Goal: Information Seeking & Learning: Check status

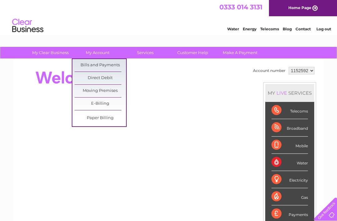
click at [102, 64] on link "Bills and Payments" at bounding box center [100, 65] width 51 height 12
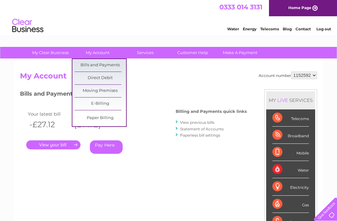
click at [300, 75] on select "1152592 1153328" at bounding box center [304, 74] width 26 height 7
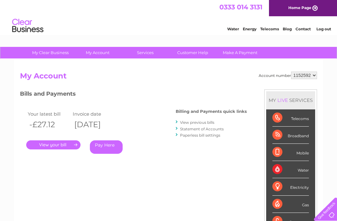
select select "1153328"
click at [54, 146] on link "." at bounding box center [53, 144] width 54 height 9
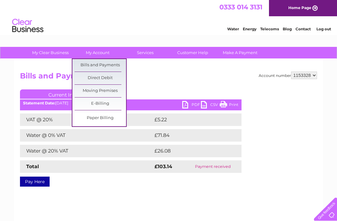
click at [107, 66] on link "Bills and Payments" at bounding box center [100, 65] width 51 height 12
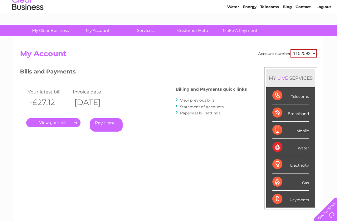
scroll to position [23, 0]
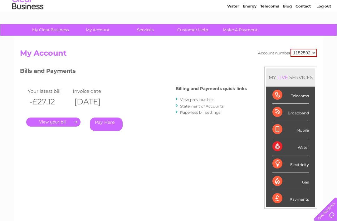
click at [205, 98] on link "View previous bills" at bounding box center [197, 99] width 34 height 5
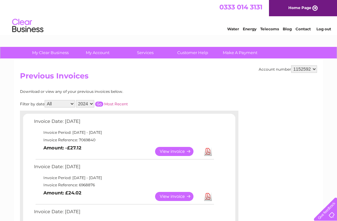
click at [304, 70] on select "1152592 1153328" at bounding box center [304, 68] width 26 height 7
select select "1153328"
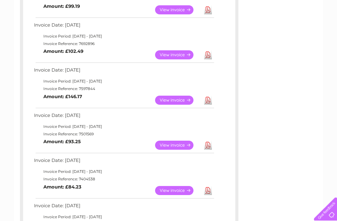
scroll to position [276, 0]
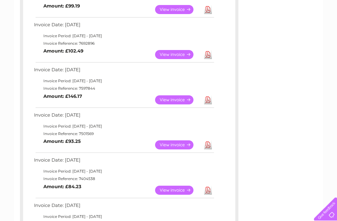
click at [318, 185] on div "Account number 1152592 1153328 Previous Invoices Download or view any of your p…" at bounding box center [168, 29] width 309 height 493
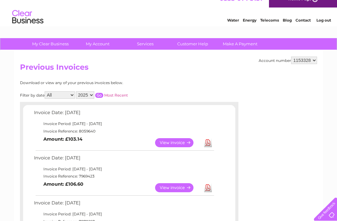
scroll to position [0, 0]
